Goal: Task Accomplishment & Management: Manage account settings

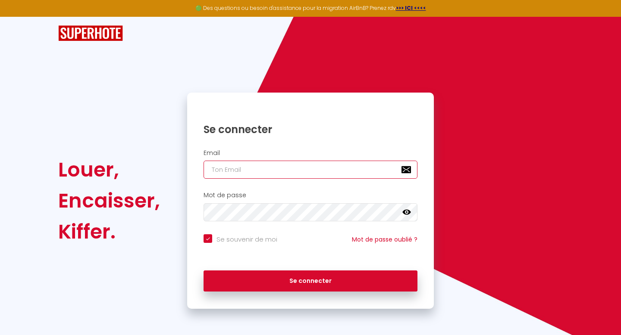
click at [230, 167] on input "email" at bounding box center [310, 170] width 214 height 18
type input "C"
checkbox input "true"
paste input "[EMAIL_ADDRESS][DOMAIN_NAME]"
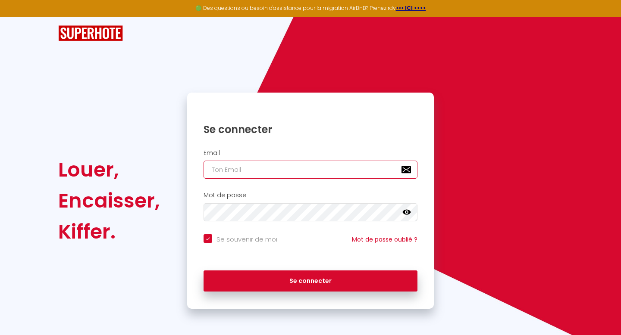
type input "[EMAIL_ADDRESS][DOMAIN_NAME]"
checkbox input "true"
type input "[EMAIL_ADDRESS][DOMAIN_NAME]"
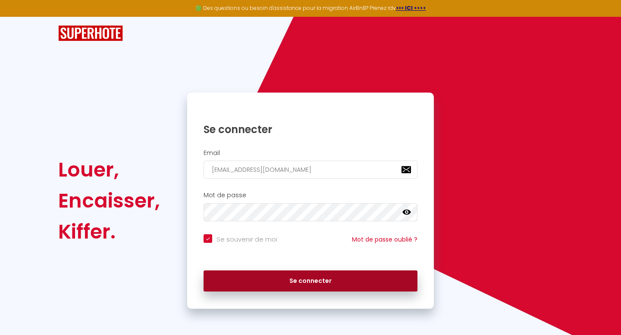
click at [302, 275] on button "Se connecter" at bounding box center [310, 282] width 214 height 22
checkbox input "true"
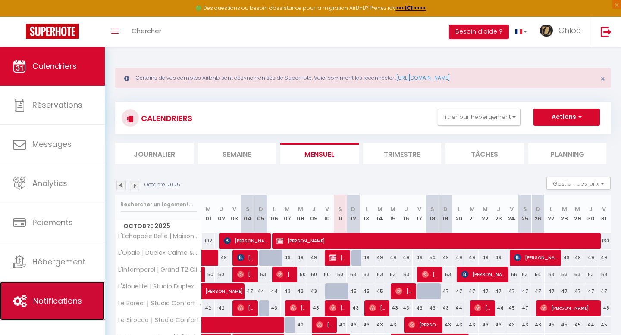
click at [67, 302] on span "Notifications" at bounding box center [57, 301] width 49 height 11
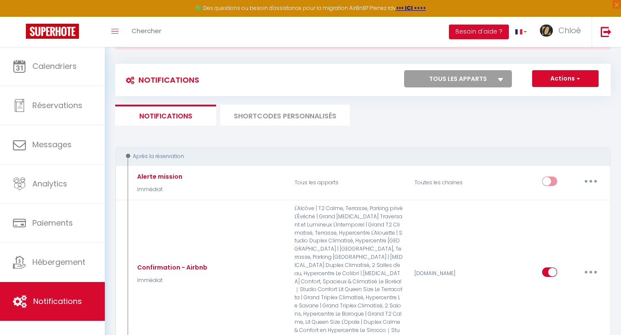
scroll to position [16, 0]
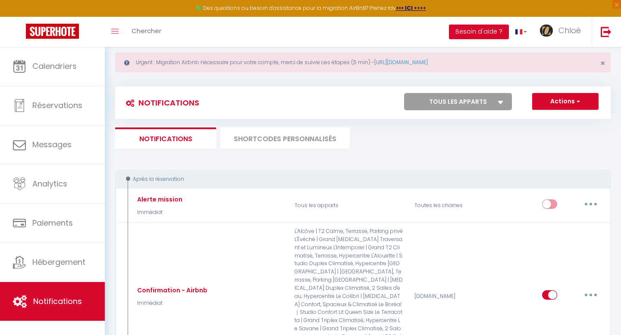
click at [293, 135] on li "SHORTCODES PERSONNALISÉS" at bounding box center [284, 138] width 129 height 21
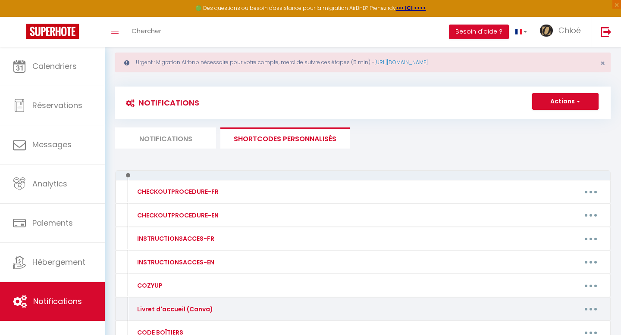
scroll to position [27, 0]
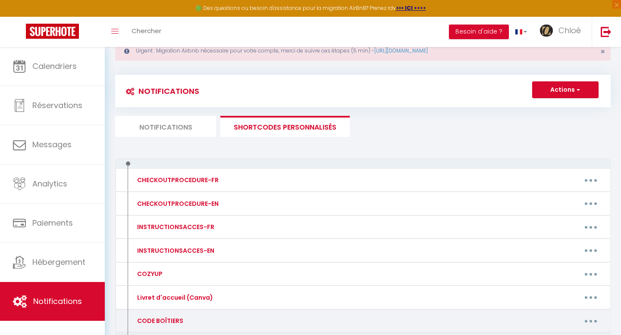
click at [220, 322] on div "CODE BOÎTIERS" at bounding box center [189, 321] width 120 height 14
click at [587, 318] on button "button" at bounding box center [590, 321] width 24 height 14
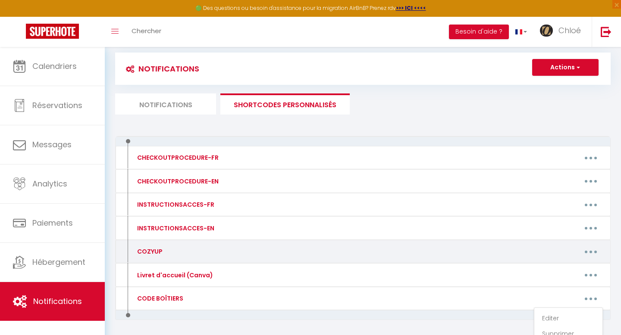
scroll to position [81, 0]
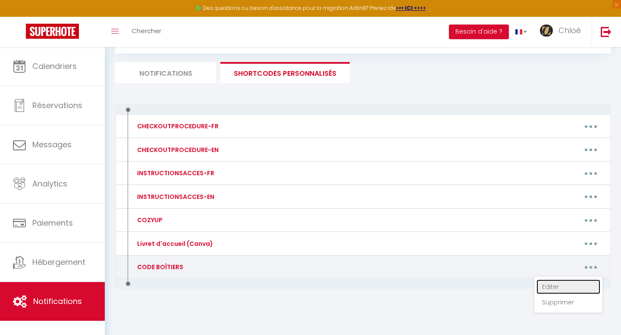
click at [553, 284] on link "Editer" at bounding box center [568, 287] width 64 height 15
type input "CODE BOÎTIERS"
type textarea "Code d'accès"
type textarea "7601"
type textarea "🔑 Boîtier à clé extérieur n°1 - Accès à l'immeuble : 3180 🔑 Boîtier à clé intér…"
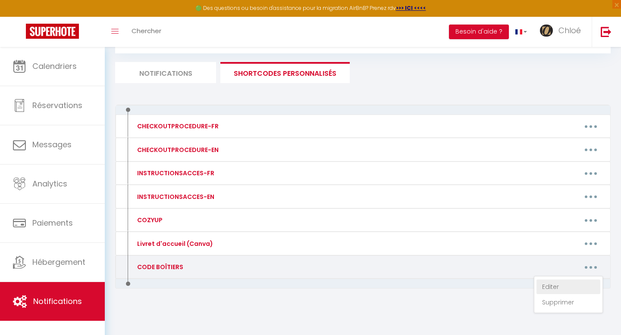
type textarea "🔑 Boîtier à clé extérieur n°2 - Accès à l'immeuble : 1402 🔑 Boîtier à clé intér…"
type textarea "🔑 Boîtier à clé extérieur n°1 : 8251 ⚠️ Attention : Lorsque vous sortirez, pens…"
type textarea "🔑 Boîtier à clé extérieur n°2 : 7328 ⚠️ Attention : Lorsque vous sortirez, pens…"
type textarea "🔑 Porte de l'immeuble "Nuki" : 716 894 🔑 Boîtier à clé sécurisé : 3160 Après av…"
type textarea "🔑 Porte de l'immeuble "Nuki" : 783 557 🔑 Boîtier à clé sécurisé : 3210 Après av…"
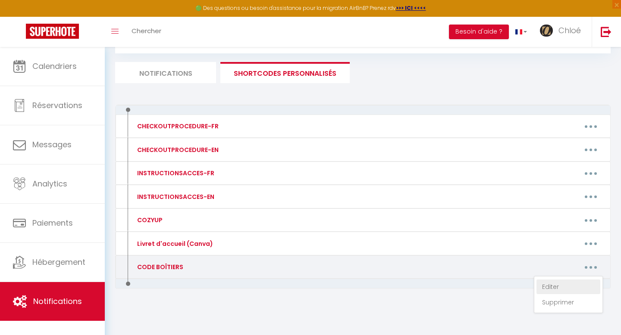
type textarea "🔑 Porte de l'immeuble "Nuki" : 119 112 🔑 Boîtier à clé sécurisé : 3340 Après av…"
type textarea "8075"
type textarea "9545"
type textarea "5091"
type textarea "4668"
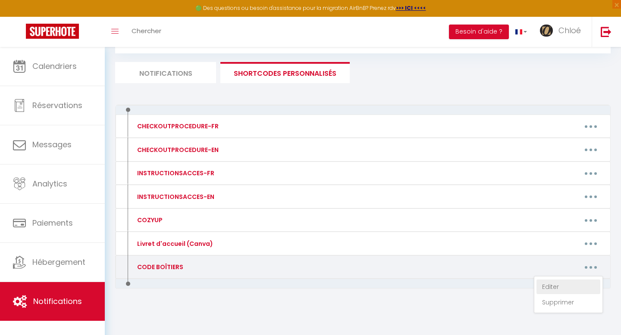
type textarea "Digicode de la résidence : 3412A Boîtier à clé sécurisé : 1810"
type textarea "7604"
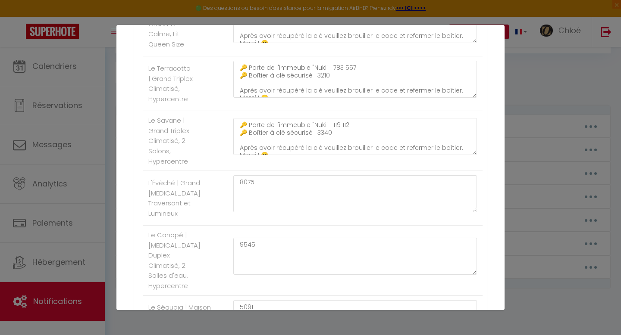
scroll to position [595, 0]
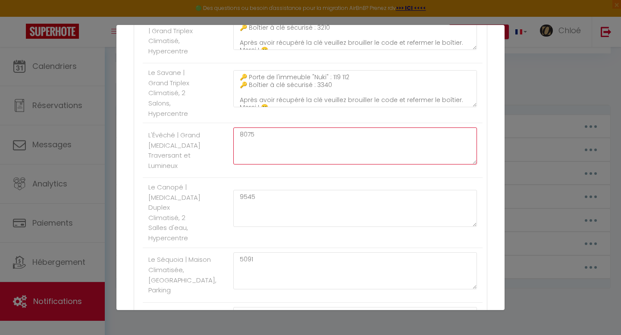
click at [276, 134] on textarea "8075" at bounding box center [354, 146] width 243 height 37
click at [269, 145] on textarea "8075" at bounding box center [354, 146] width 243 height 37
type textarea "8"
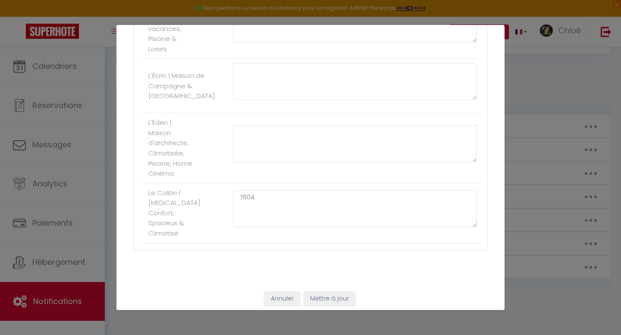
type textarea "7051"
click at [318, 292] on button "Mettre à jour" at bounding box center [329, 299] width 52 height 15
